Goal: Task Accomplishment & Management: Manage account settings

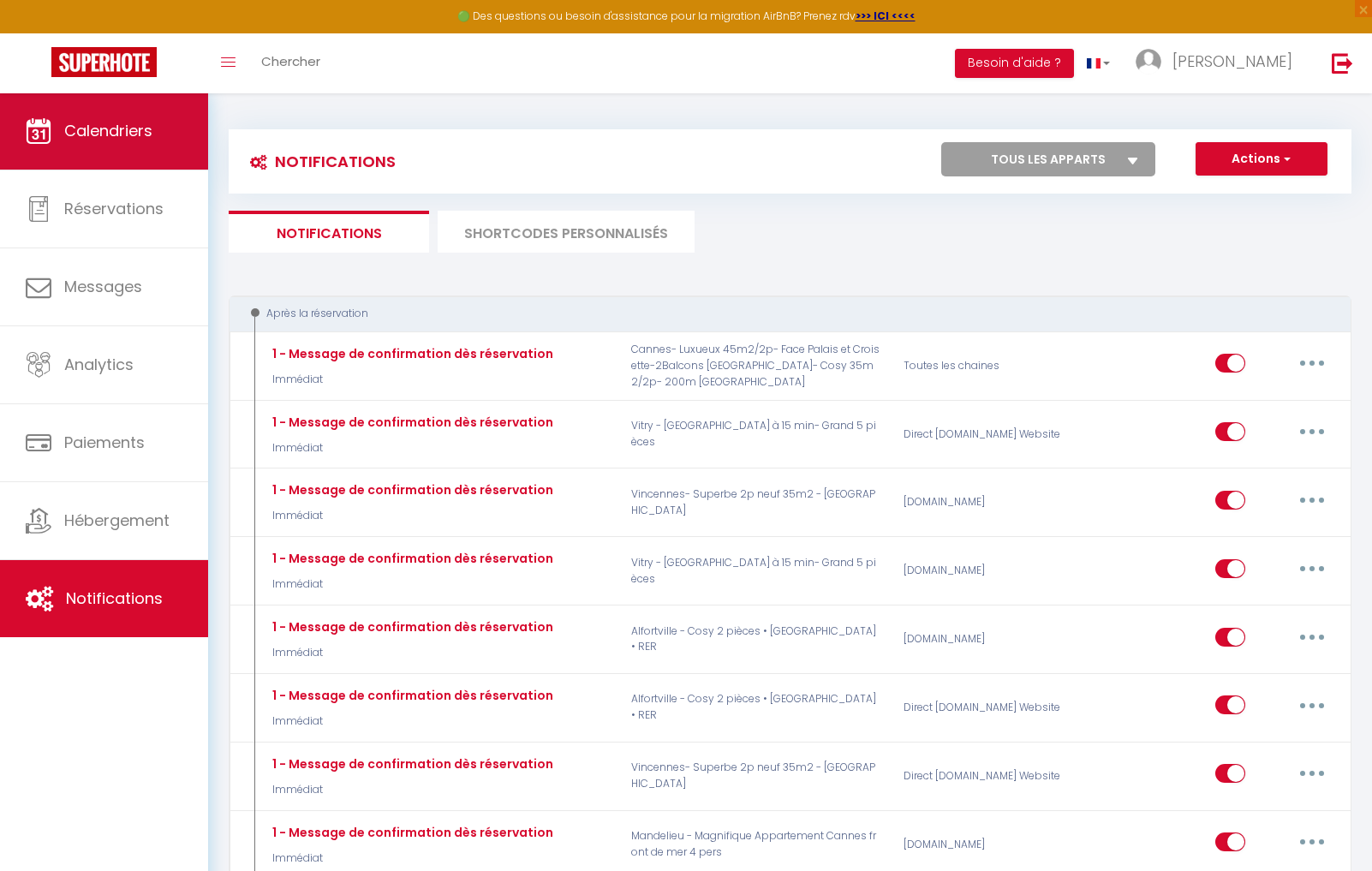
click at [146, 128] on span "Calendriers" at bounding box center [108, 131] width 89 height 21
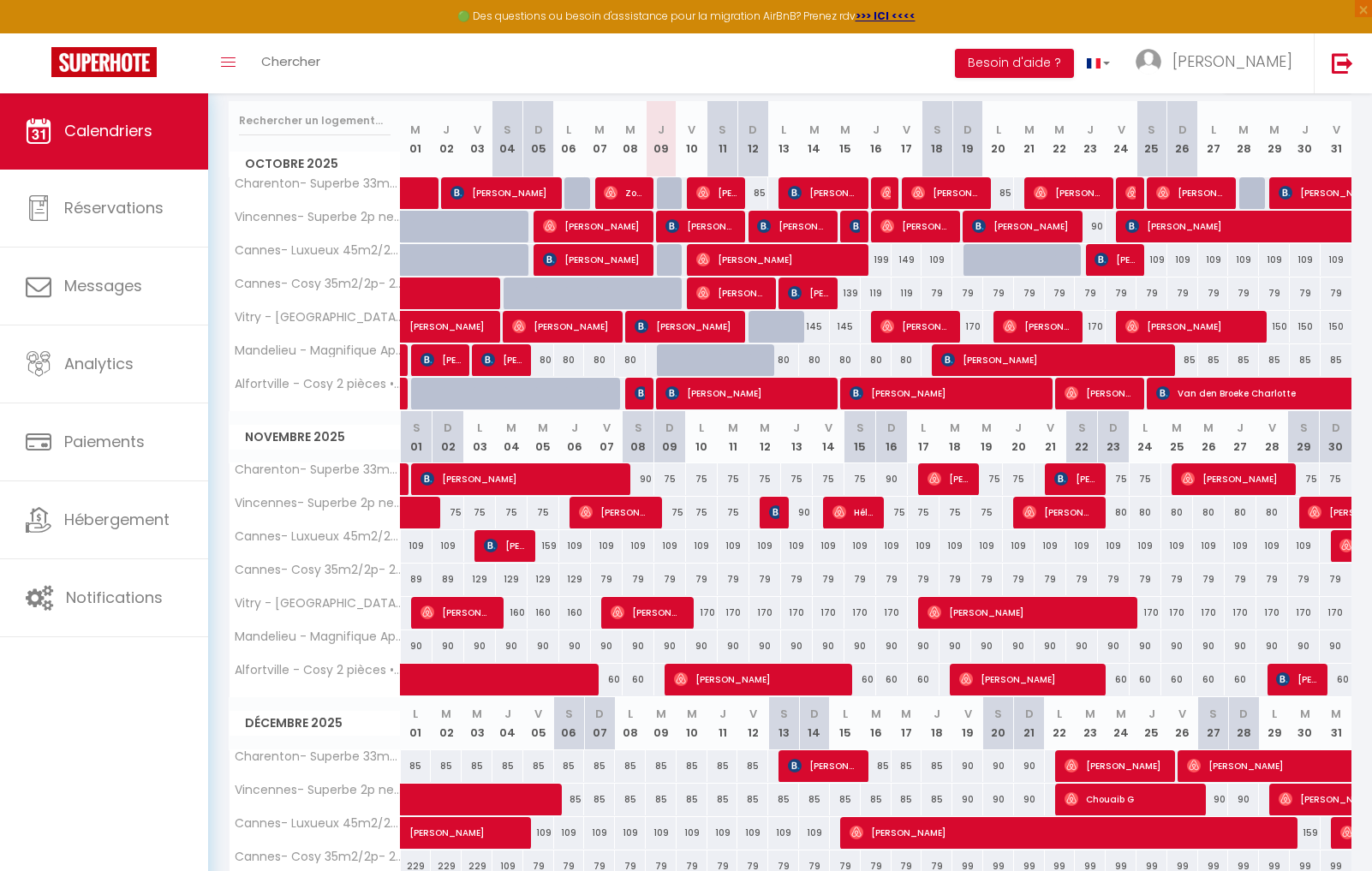
scroll to position [213, 0]
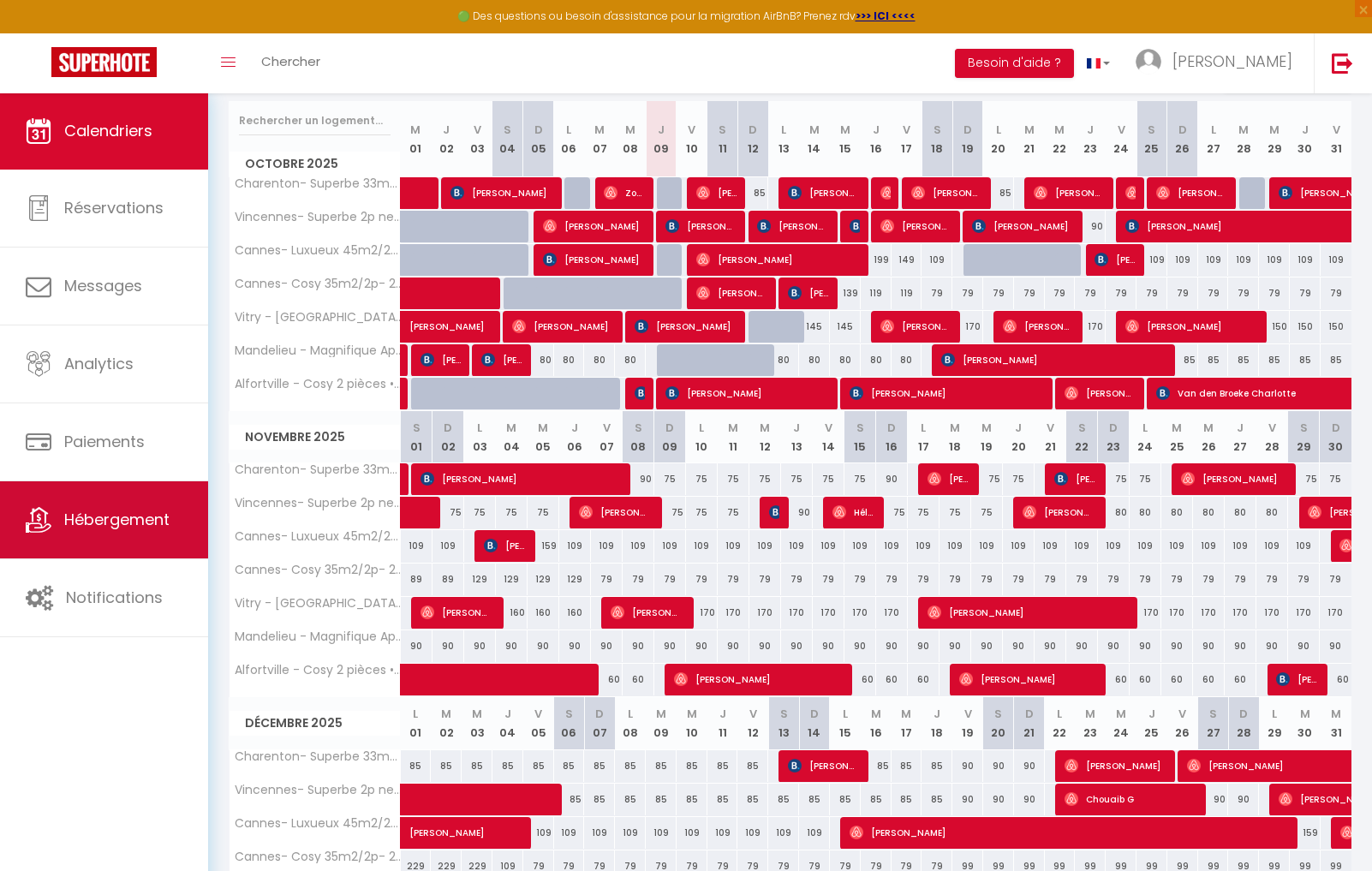
click at [95, 535] on link "Hébergement" at bounding box center [104, 519] width 208 height 77
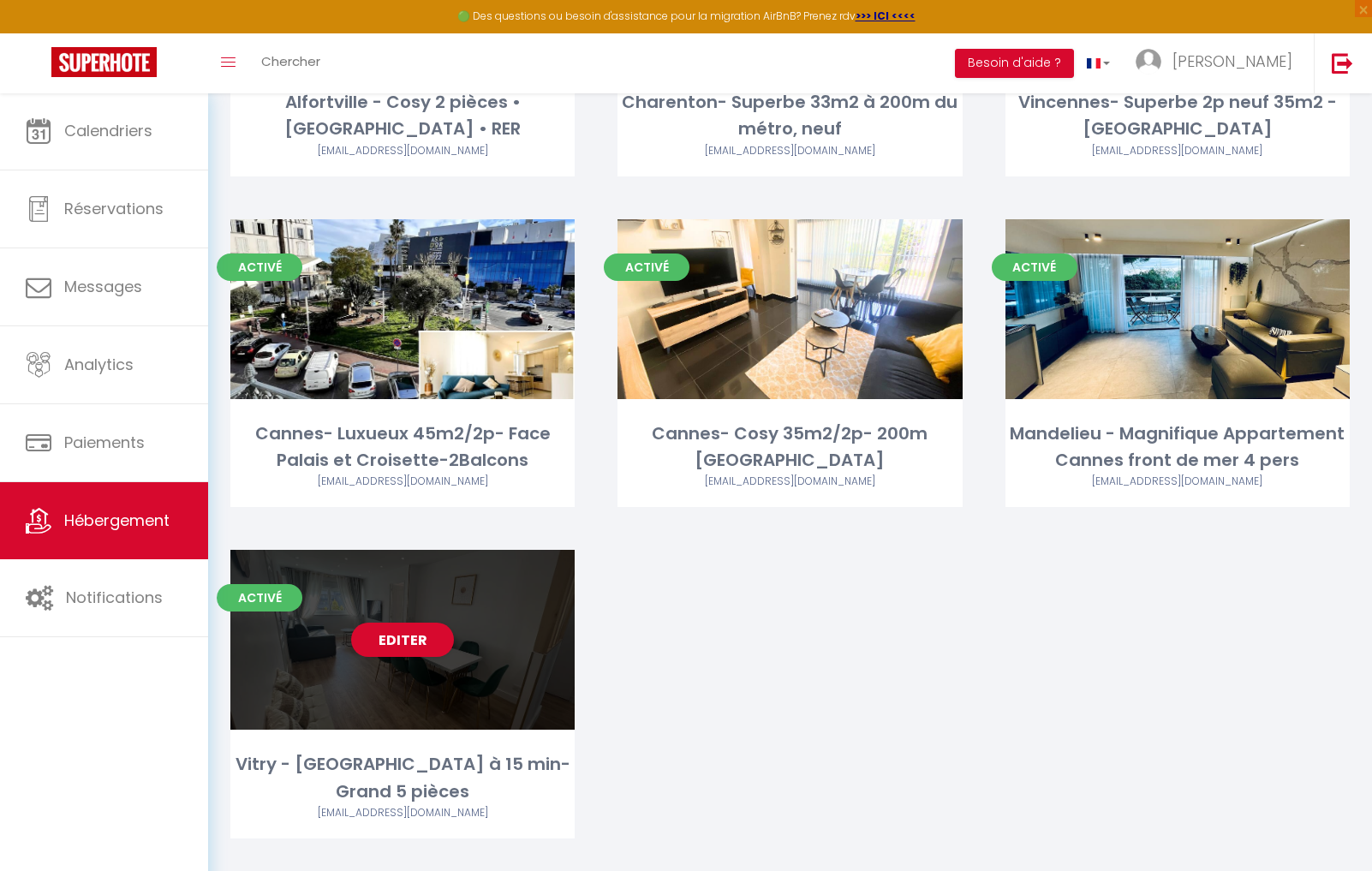
scroll to position [331, 0]
click at [407, 639] on link "Editer" at bounding box center [402, 640] width 103 height 34
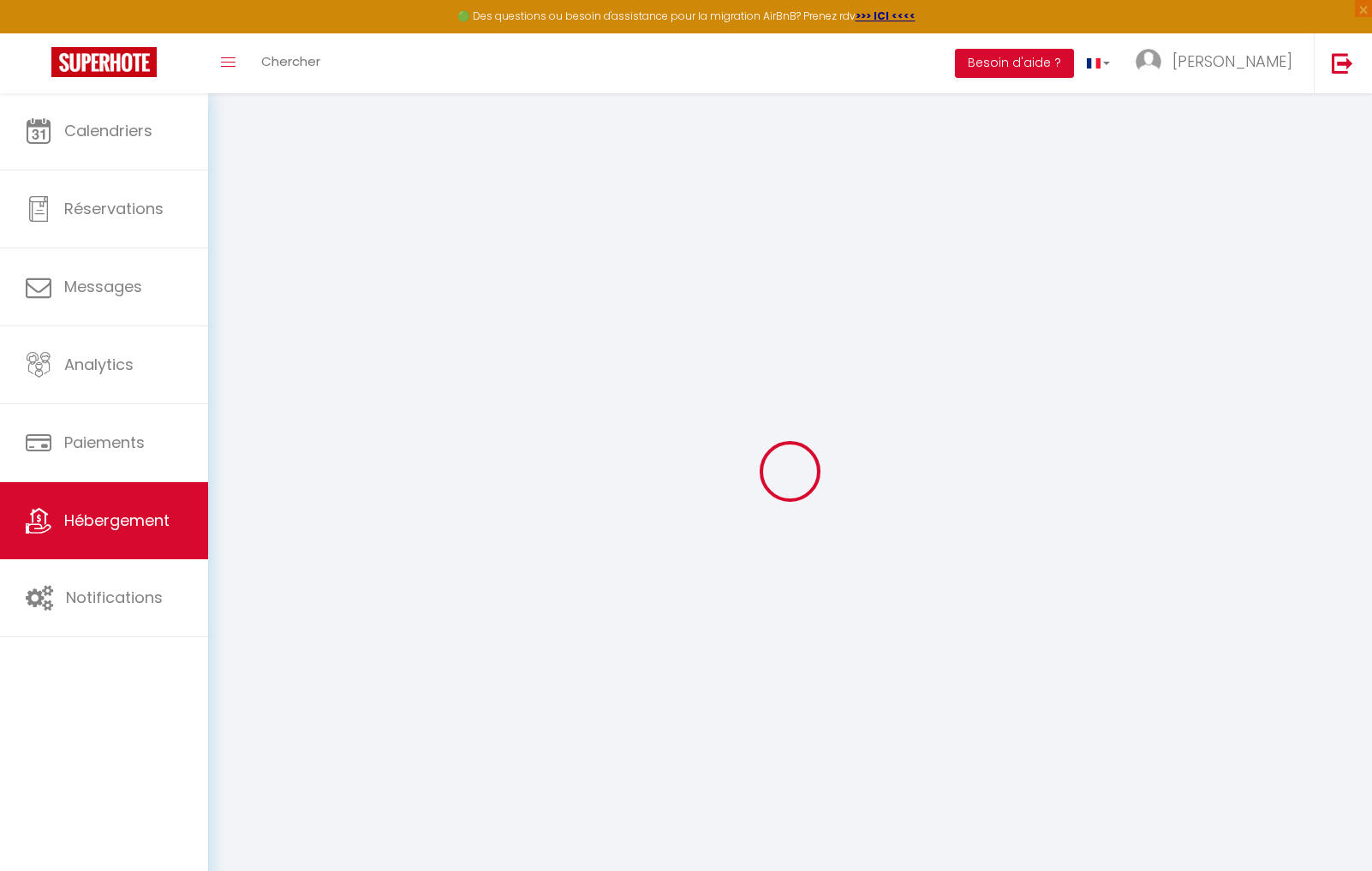
select select "+ 22 %"
select select "+ 37 %"
checkbox input "false"
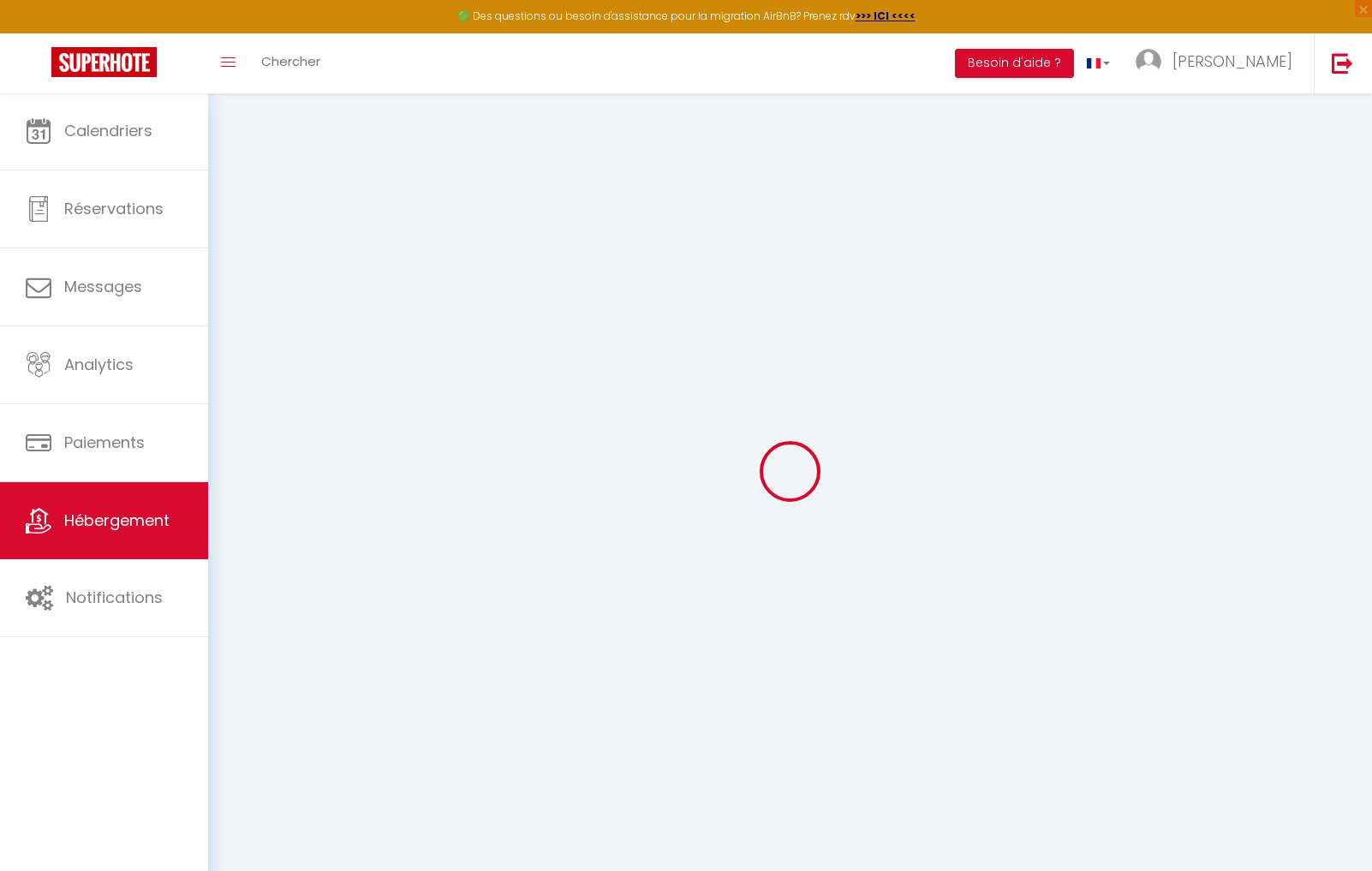
checkbox input "false"
select select "15:00"
select select
select select "11:00"
select select "30"
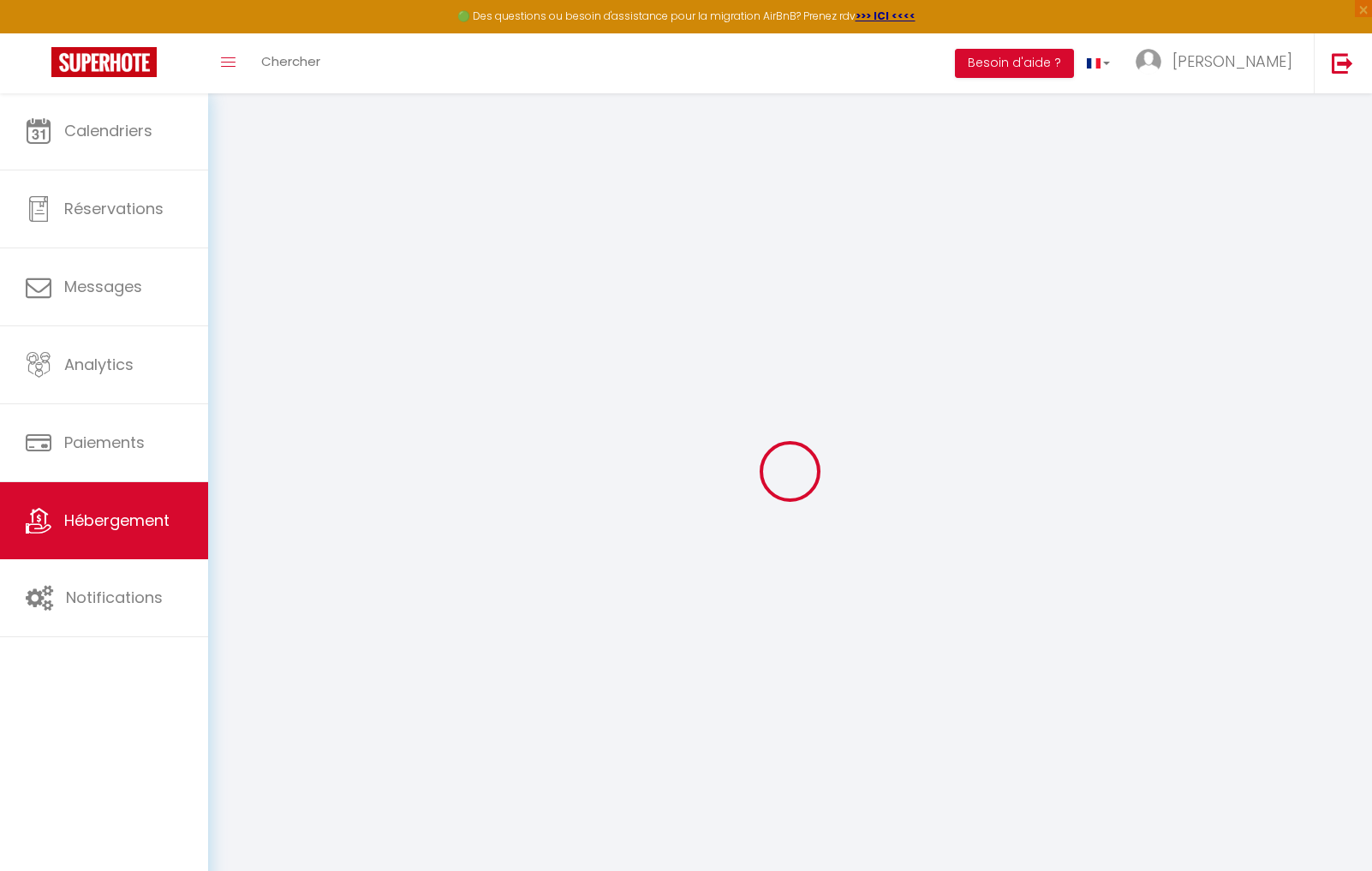
select select "120"
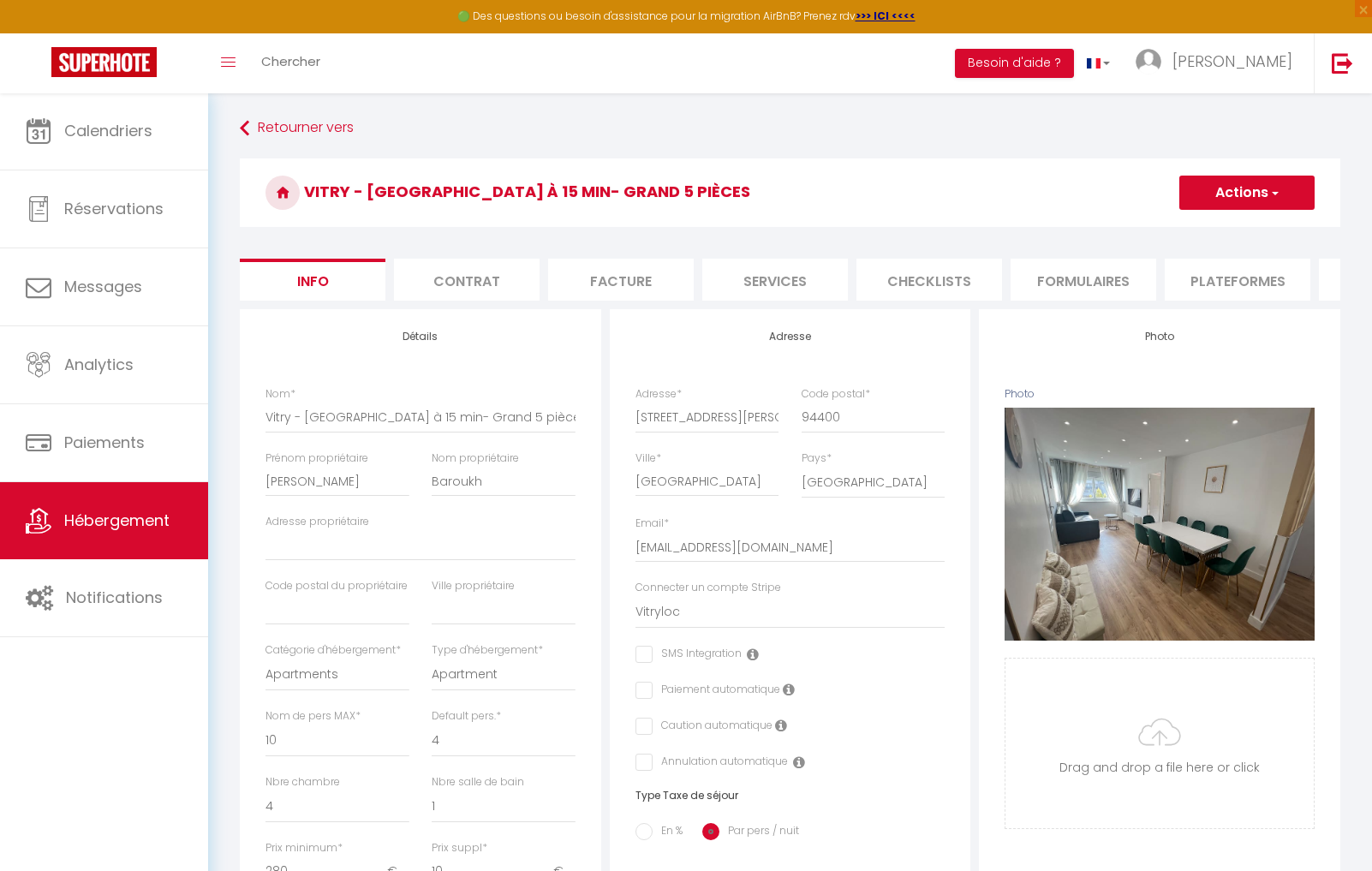
select select
checkbox input "false"
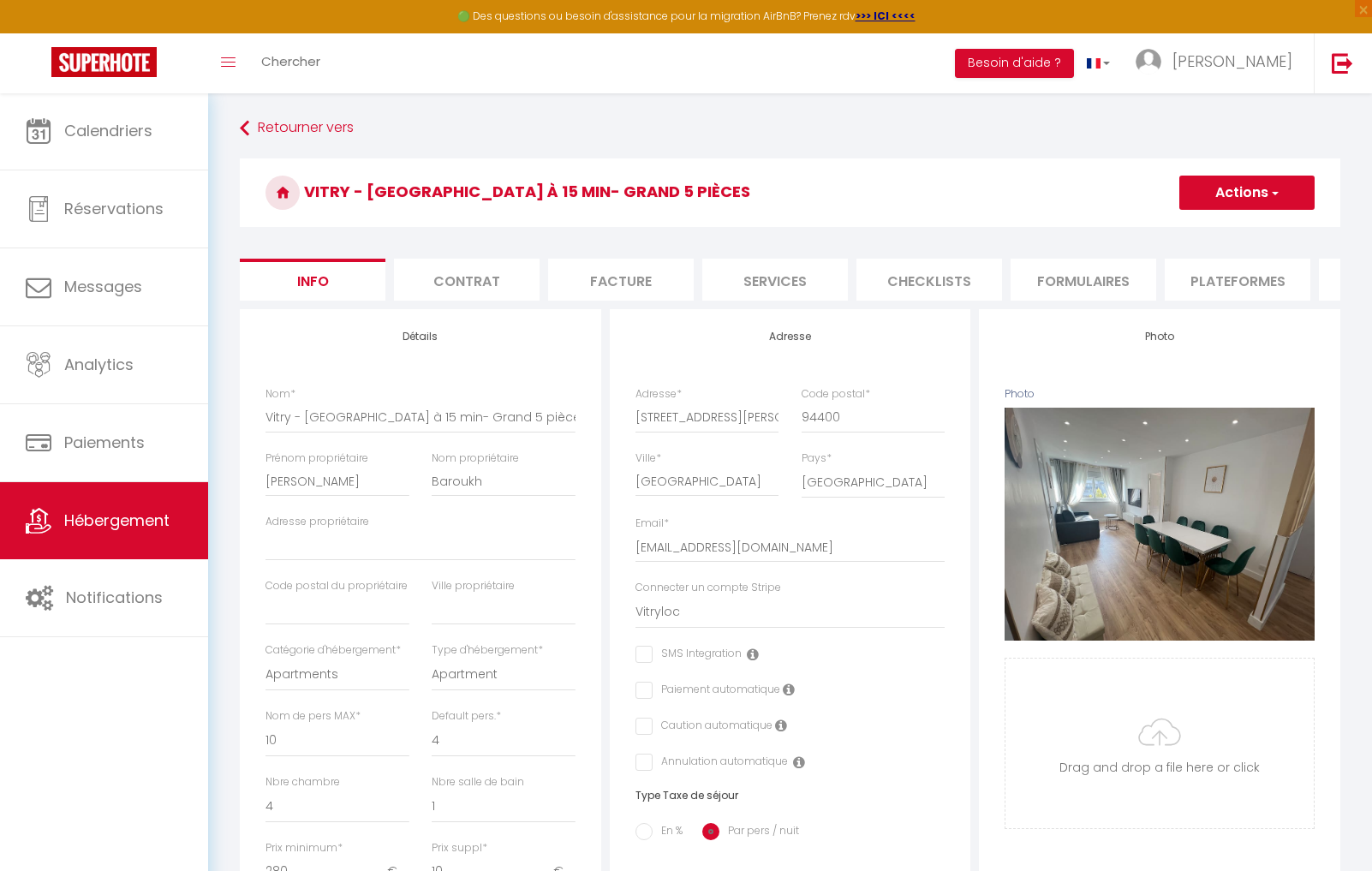
select select "well_reviewed_guests"
select select "EUR"
select select "16480-1198994503981254425"
click at [1233, 279] on li "Plateformes" at bounding box center [1238, 279] width 146 height 42
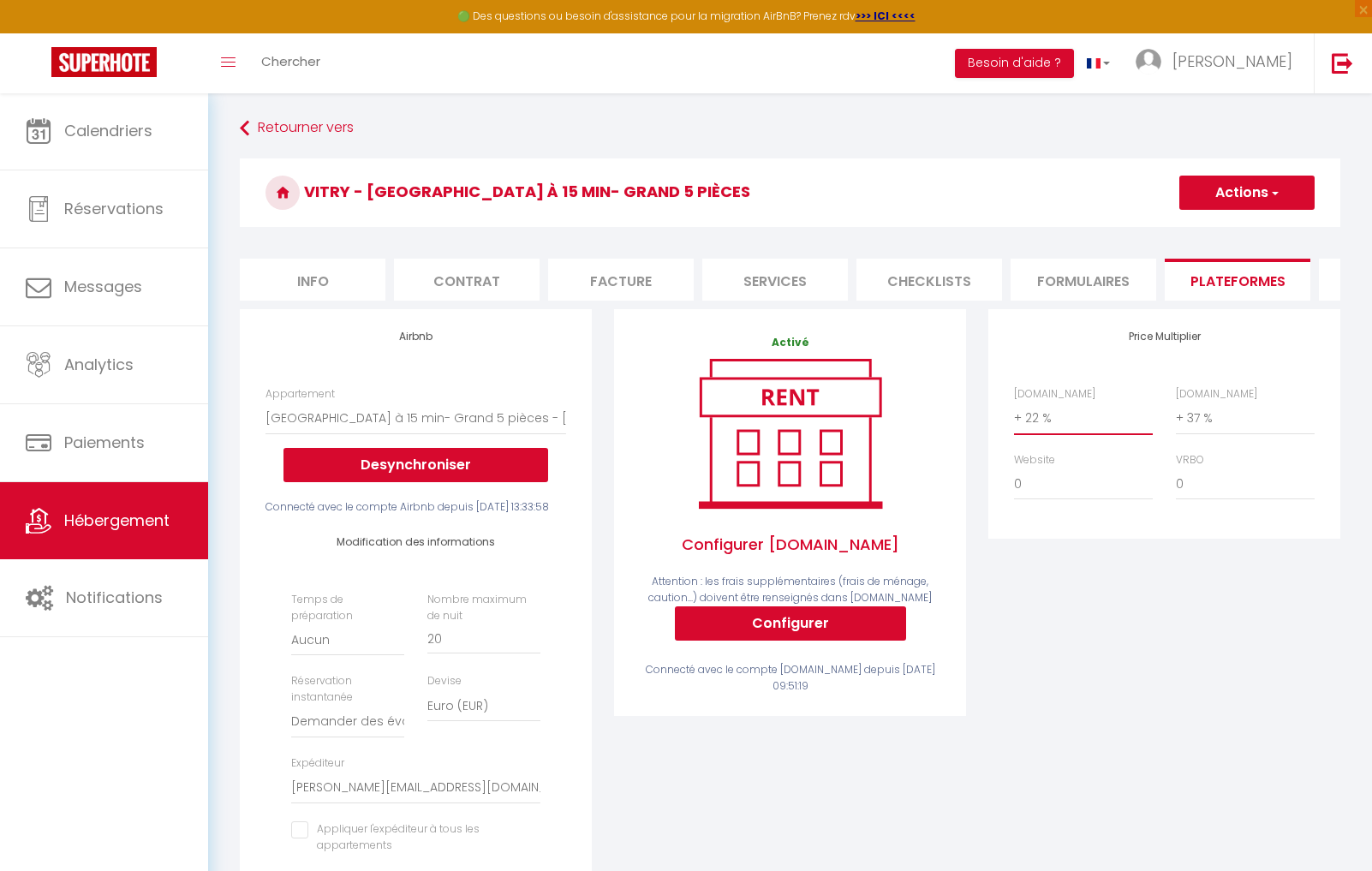
select select "+ 21 %"
click at [1270, 184] on span "button" at bounding box center [1275, 192] width 11 height 17
click at [1225, 228] on link "Enregistrer" at bounding box center [1246, 230] width 135 height 22
select select "well_reviewed_guests"
select select "EUR"
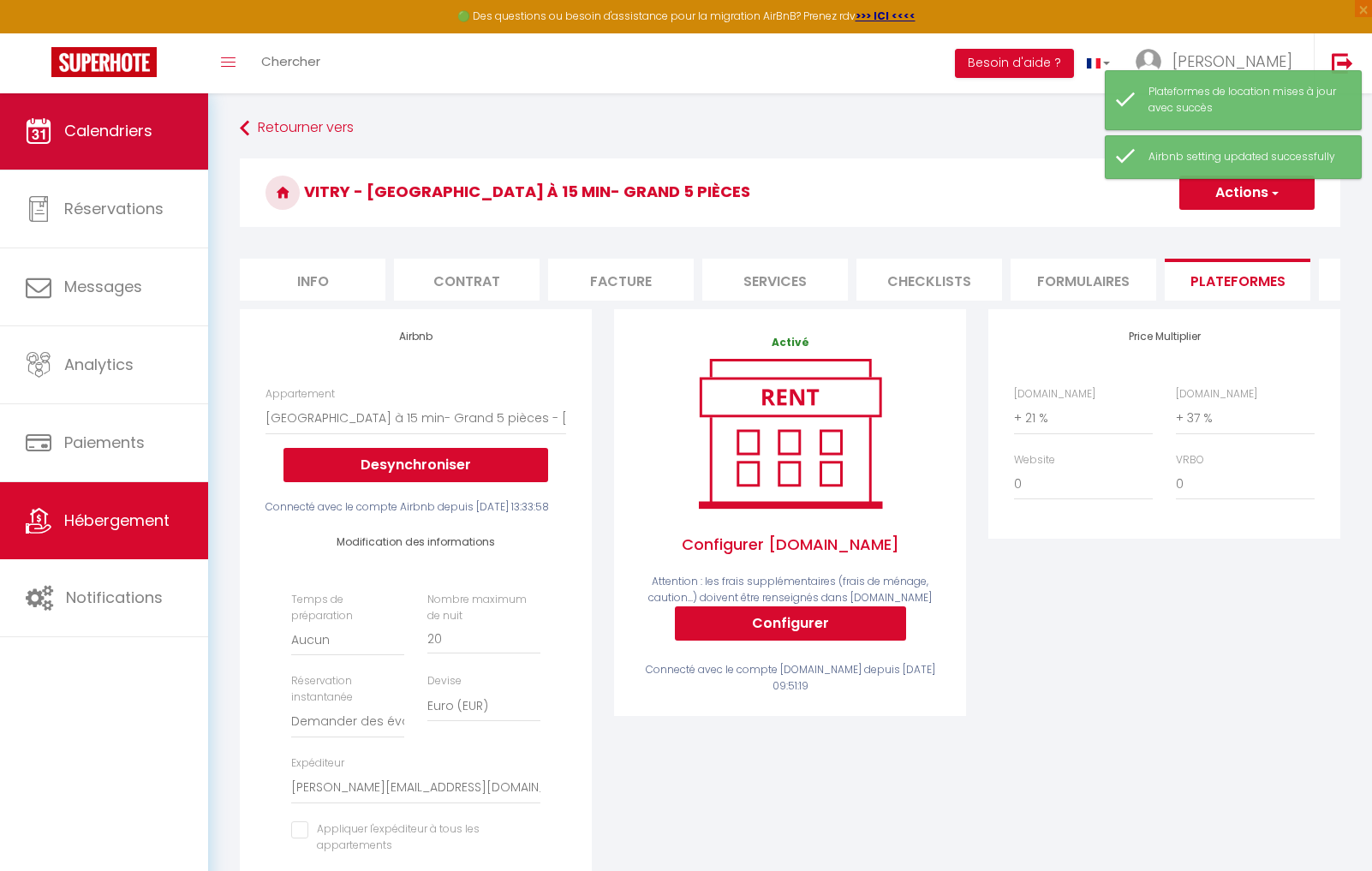
click at [97, 131] on span "Calendriers" at bounding box center [108, 131] width 89 height 21
